Goal: Task Accomplishment & Management: Use online tool/utility

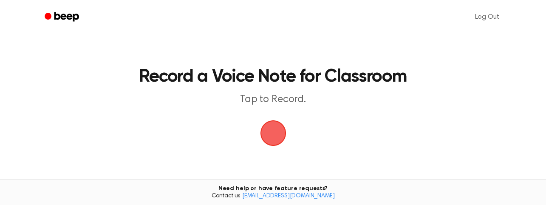
click at [274, 130] on span "button" at bounding box center [273, 133] width 24 height 24
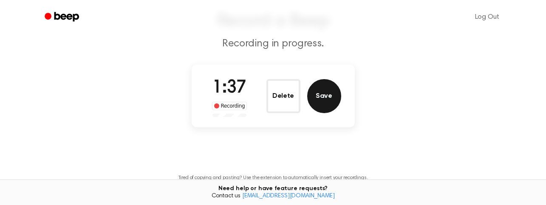
click at [329, 100] on button "Save" at bounding box center [324, 96] width 34 height 34
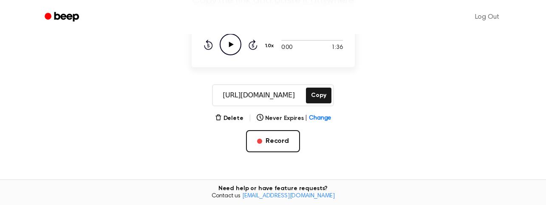
scroll to position [98, 0]
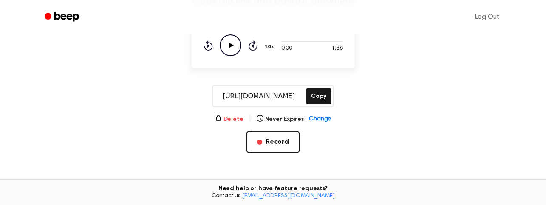
click at [232, 118] on button "Delete" at bounding box center [229, 119] width 28 height 9
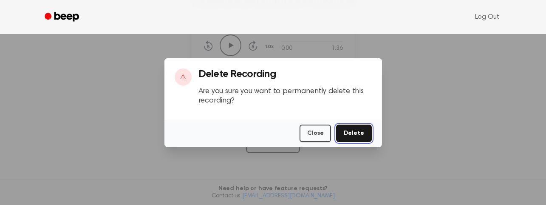
click at [349, 135] on button "Delete" at bounding box center [353, 133] width 35 height 17
